Goal: Information Seeking & Learning: Learn about a topic

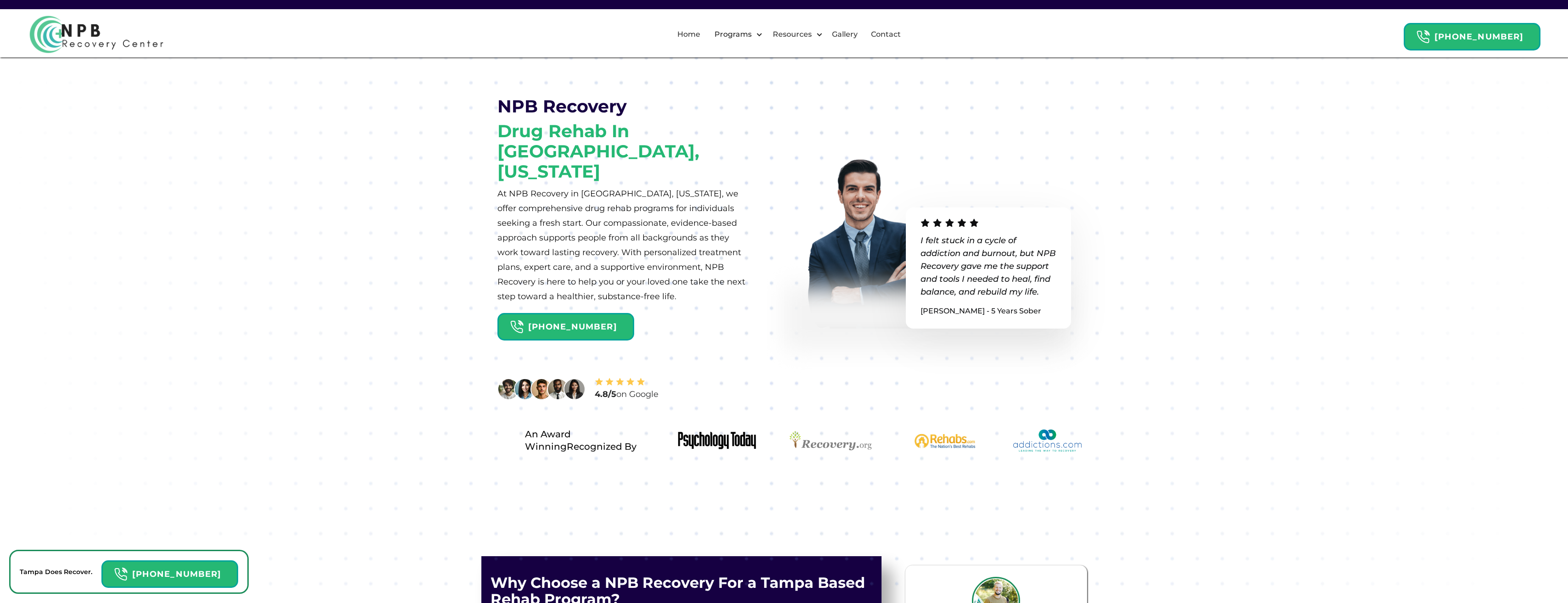
select select "Text"
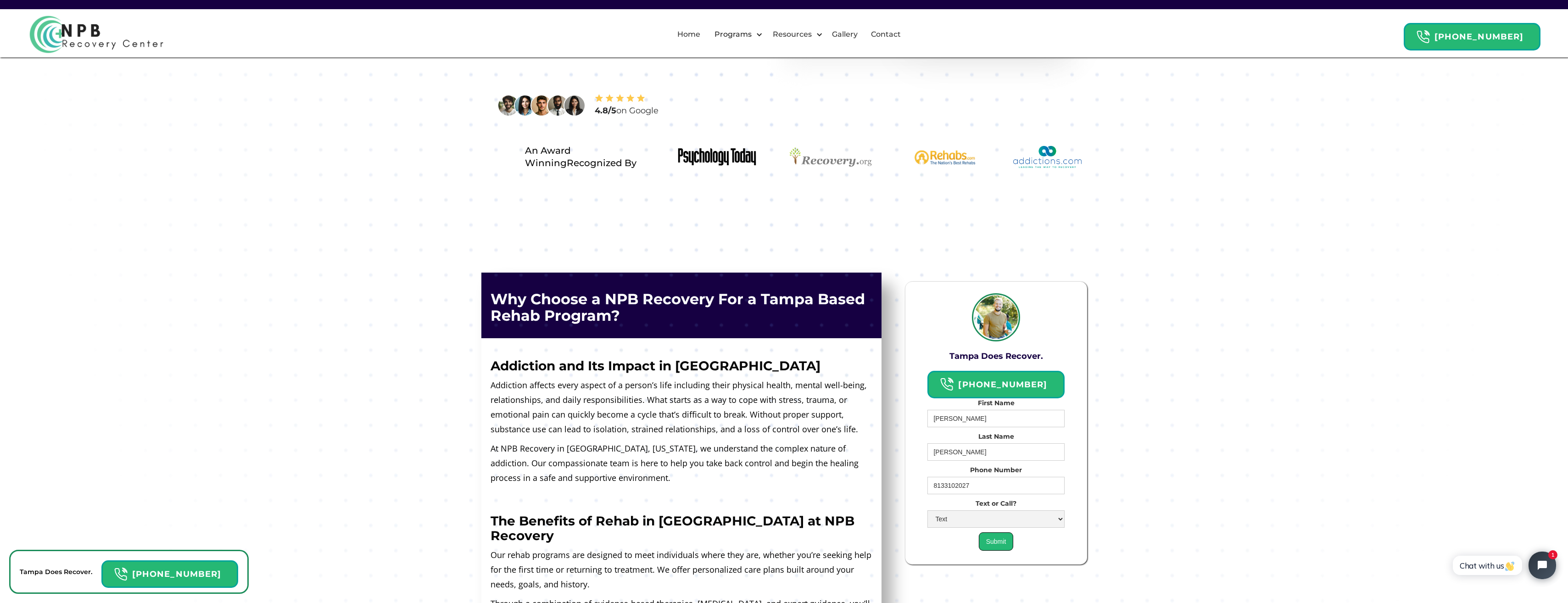
scroll to position [46, 0]
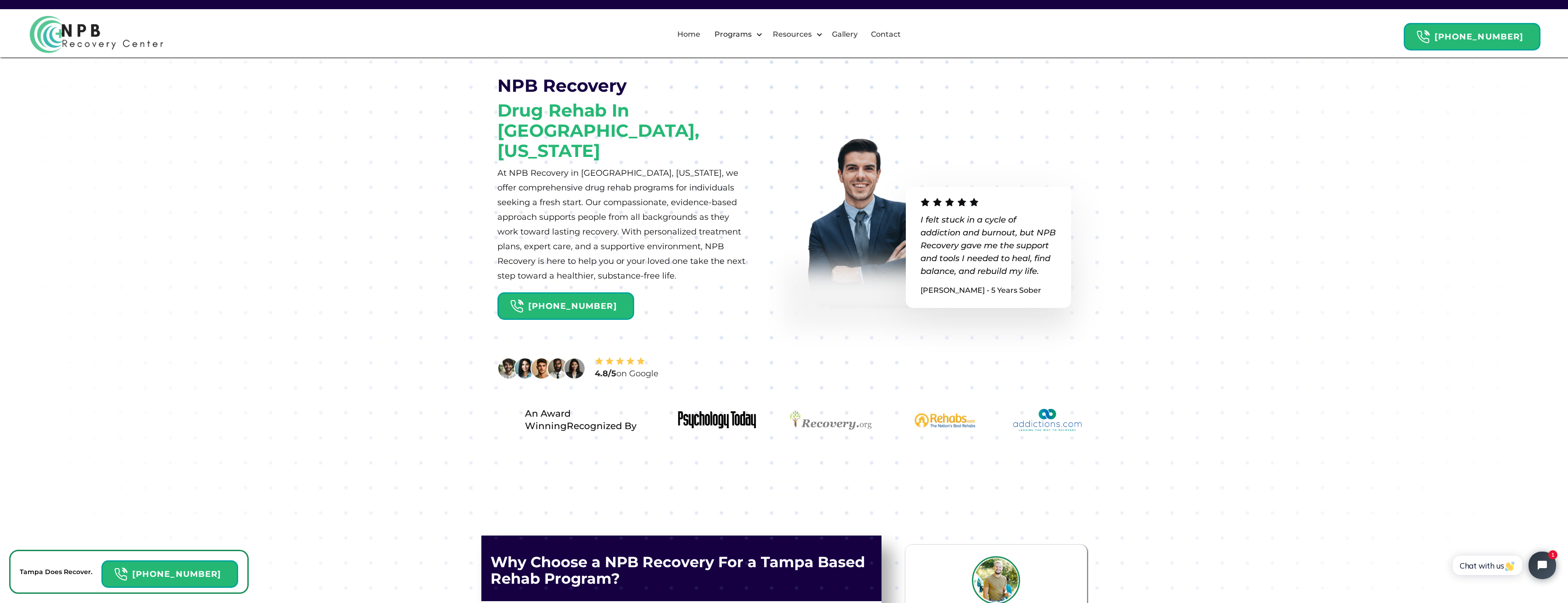
scroll to position [0, 0]
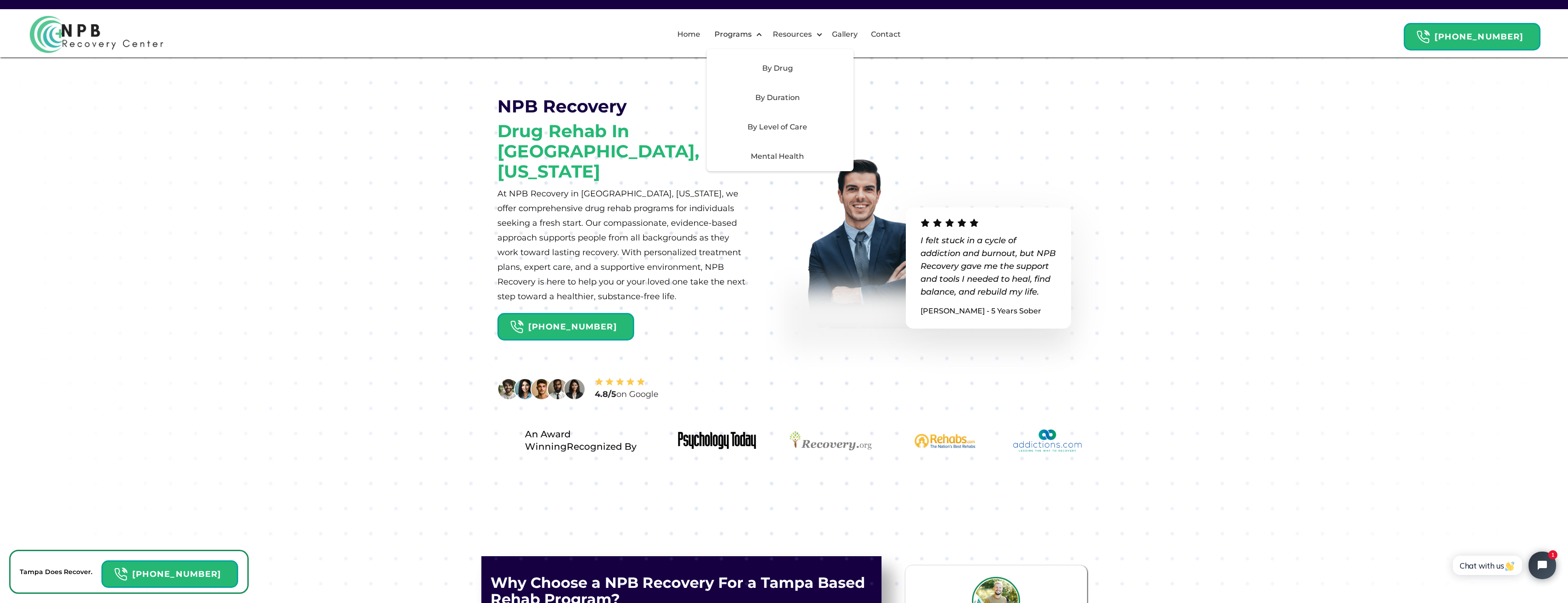
click at [782, 70] on div "By Drug" at bounding box center [777, 68] width 130 height 11
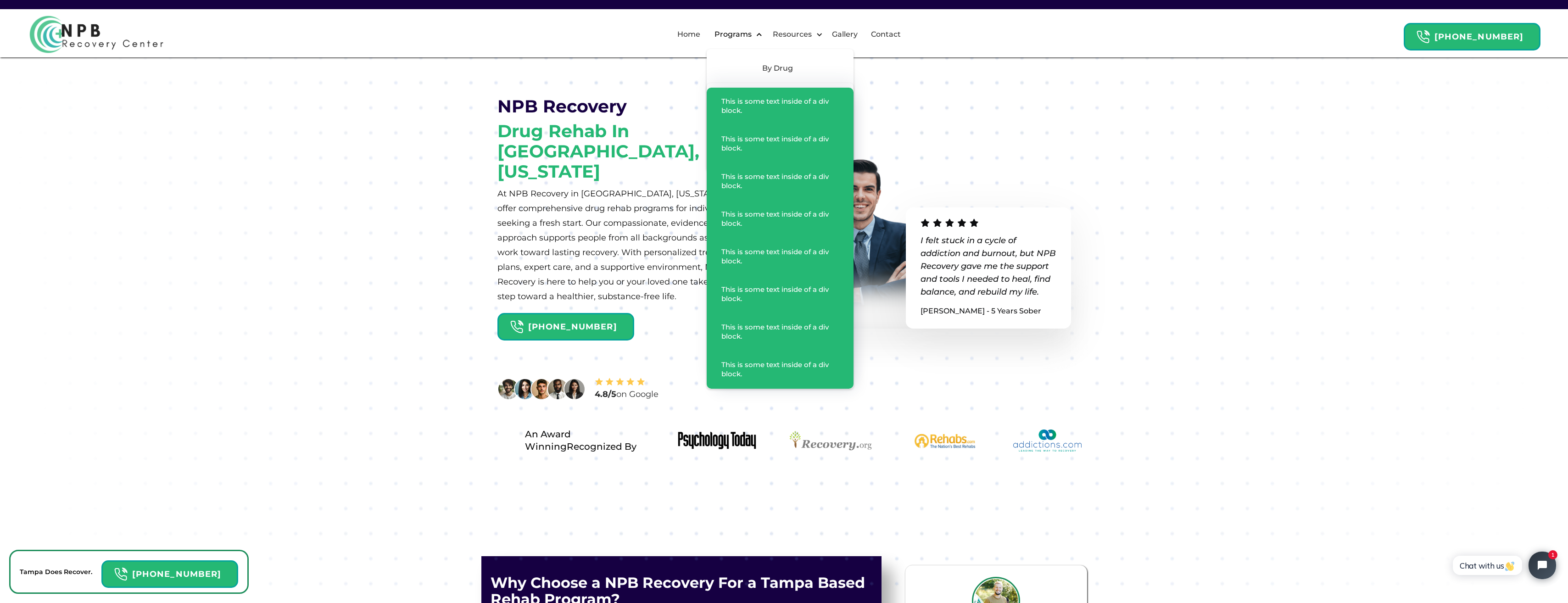
click at [765, 31] on div "Programs" at bounding box center [735, 34] width 58 height 30
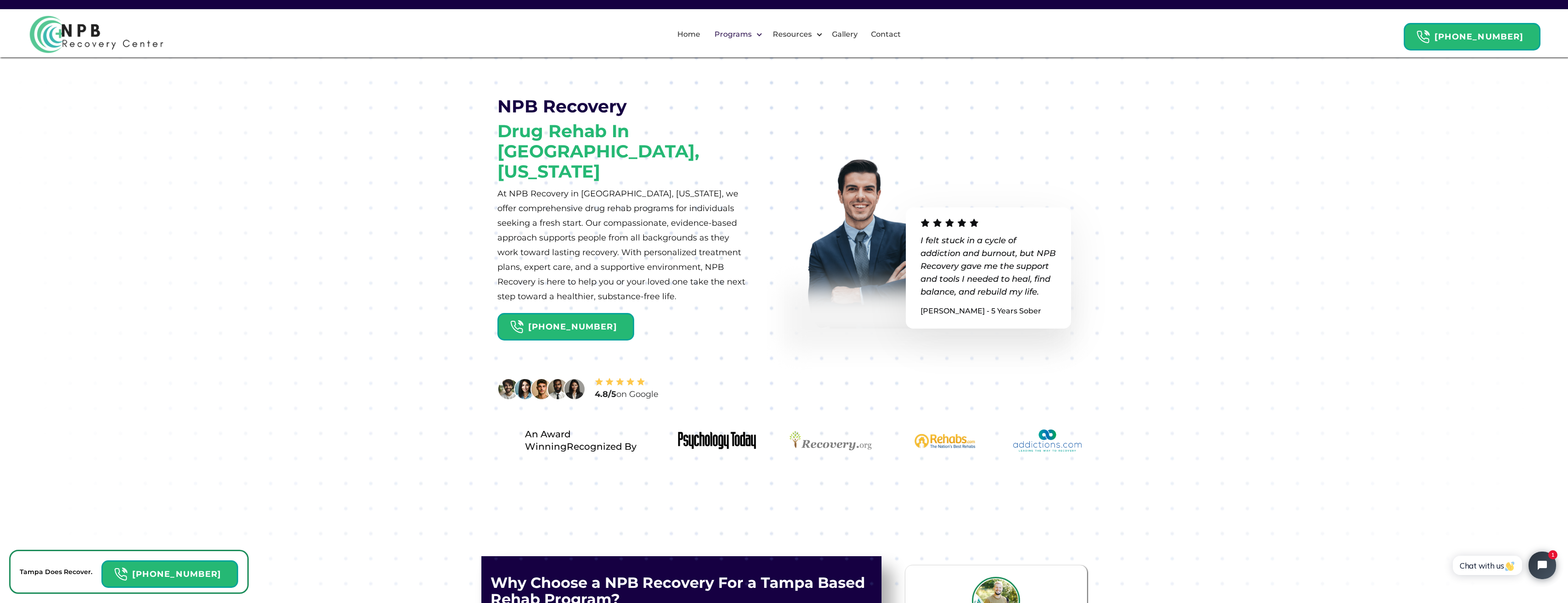
click at [765, 42] on div "Programs" at bounding box center [735, 34] width 58 height 30
click at [763, 37] on div at bounding box center [759, 34] width 7 height 7
click at [738, 31] on div "Programs" at bounding box center [732, 34] width 42 height 11
click at [739, 31] on div "Programs" at bounding box center [732, 34] width 42 height 11
click at [763, 91] on div "By Duration" at bounding box center [779, 98] width 147 height 30
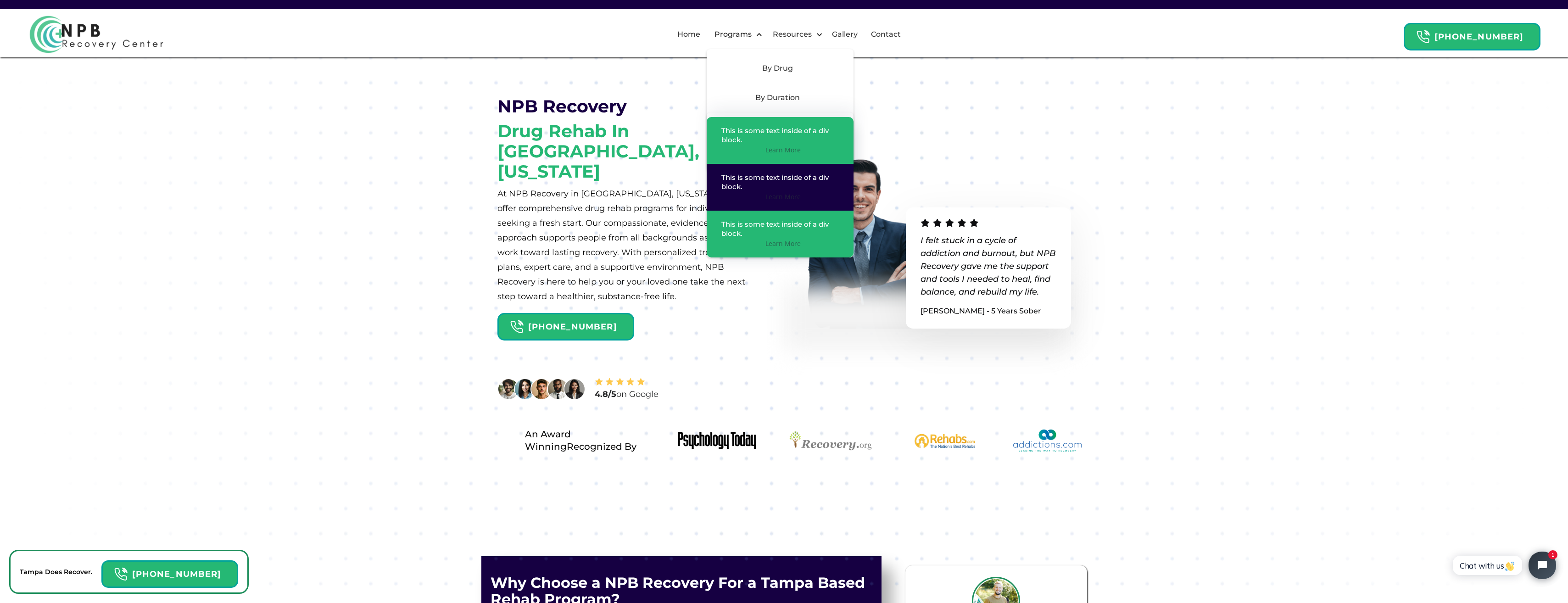
click at [770, 173] on div "This is some text inside of a div block." at bounding box center [782, 182] width 123 height 18
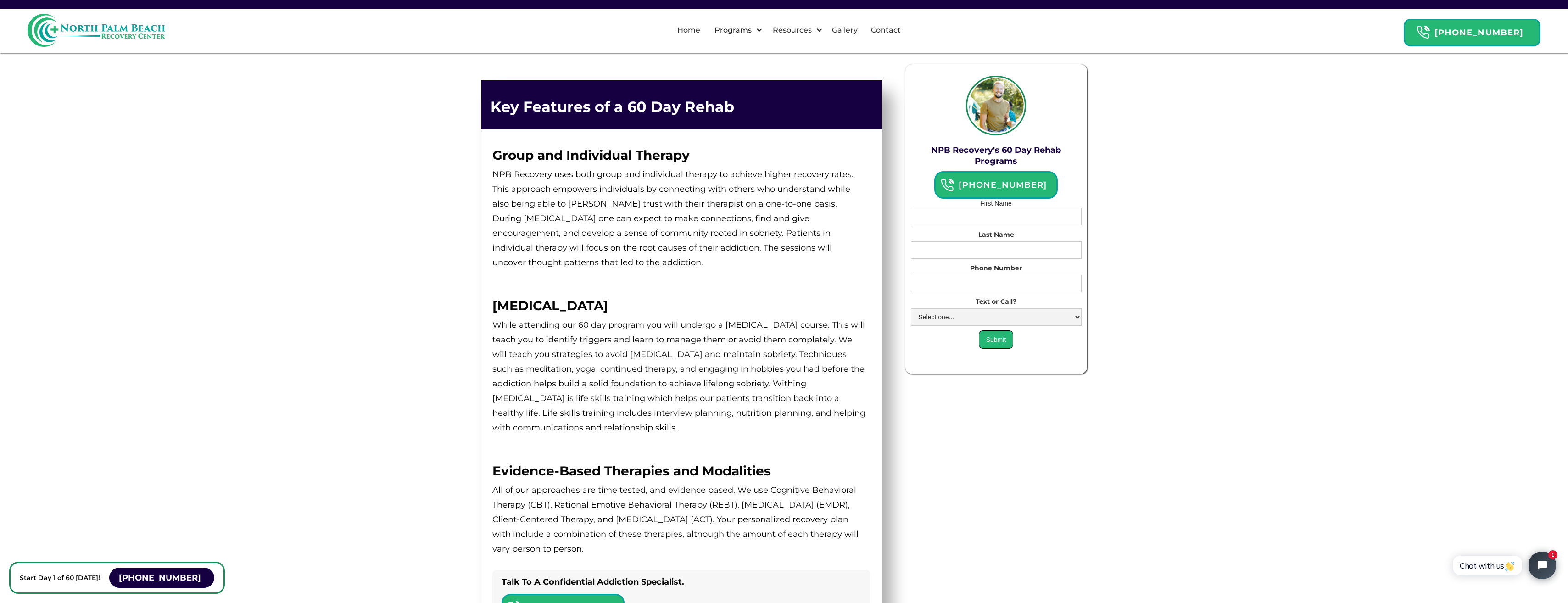
scroll to position [184, 0]
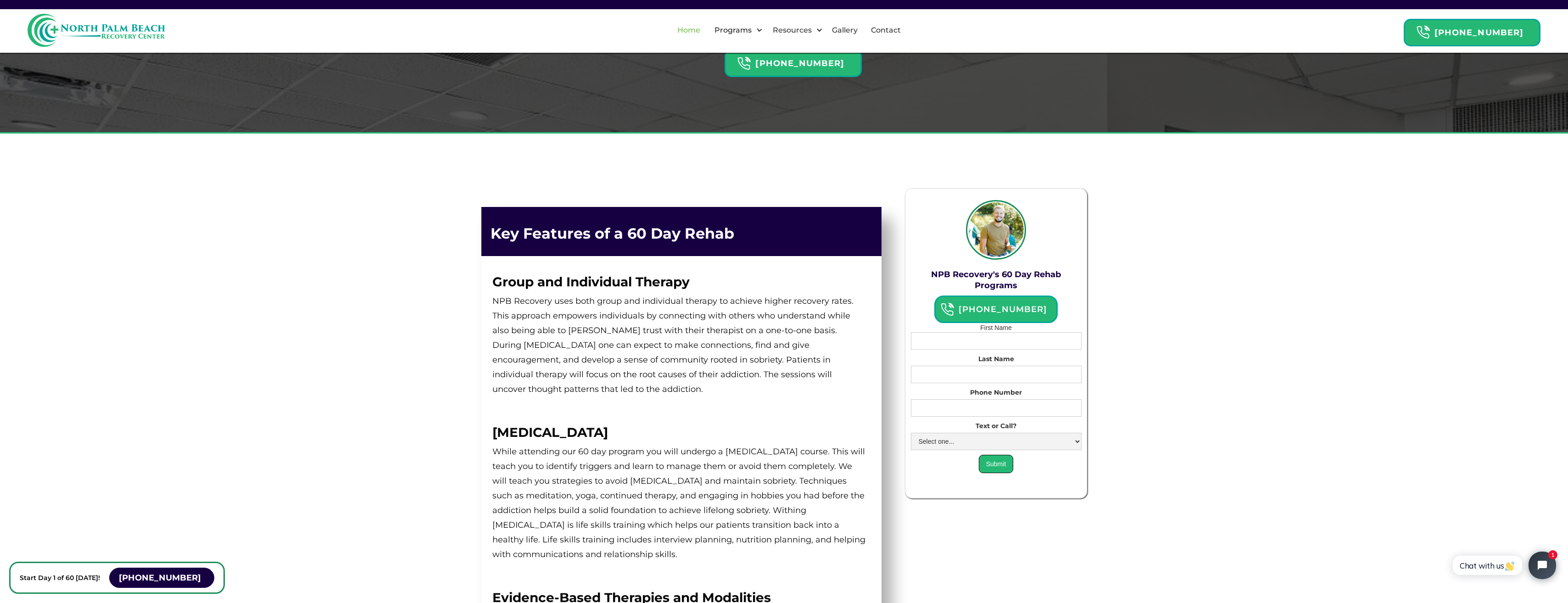
click at [706, 26] on link "Home" at bounding box center [689, 30] width 34 height 30
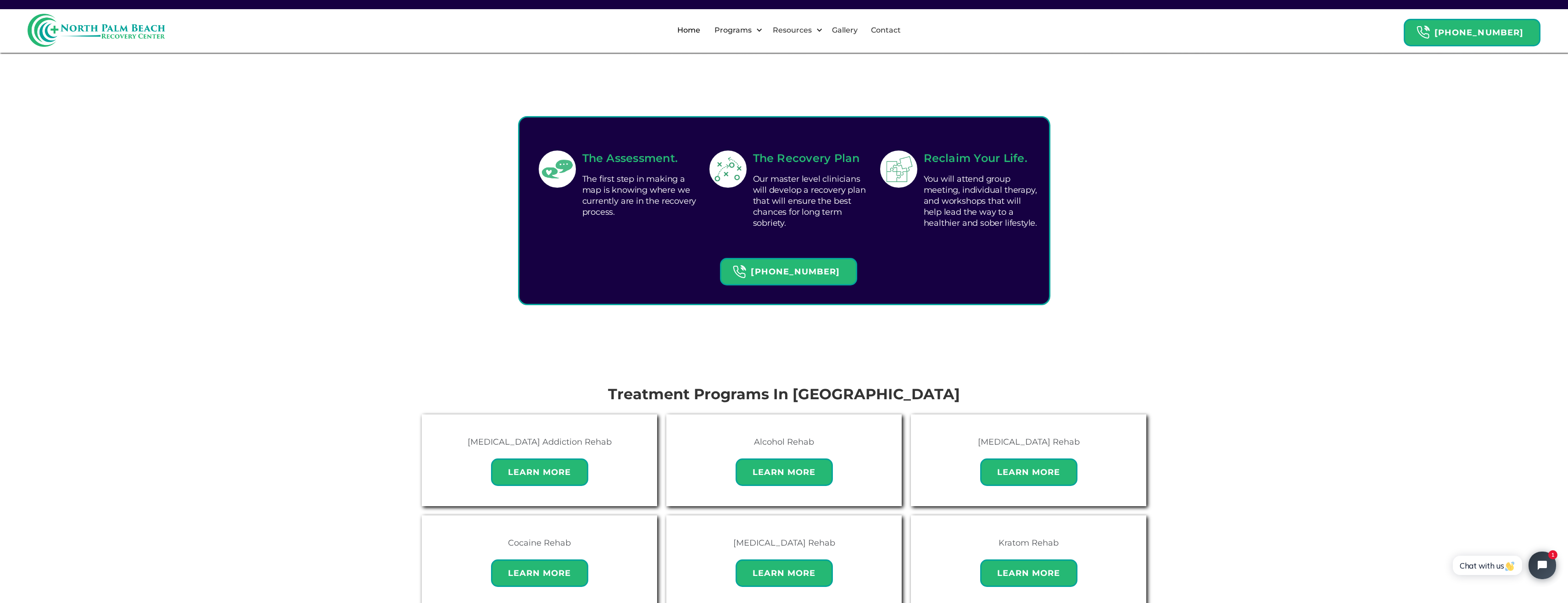
scroll to position [504, 0]
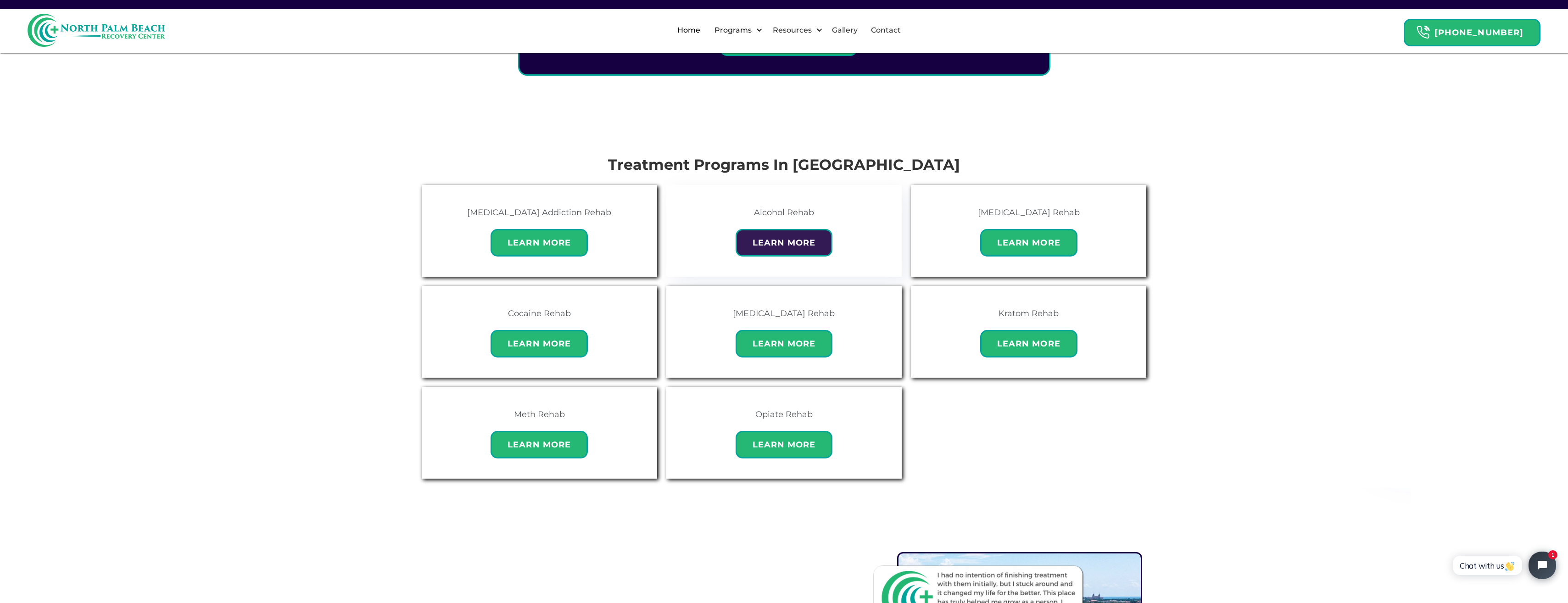
click at [784, 238] on strong "Learn More" at bounding box center [784, 243] width 63 height 10
